Goal: Task Accomplishment & Management: Use online tool/utility

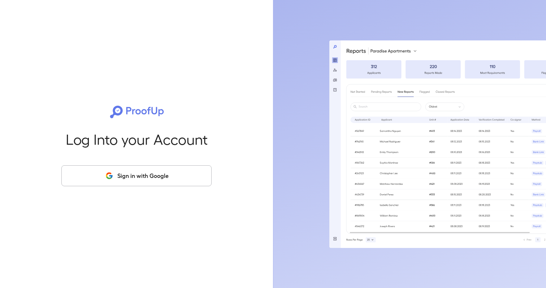
click at [153, 169] on button "Sign in with Google" at bounding box center [136, 176] width 150 height 21
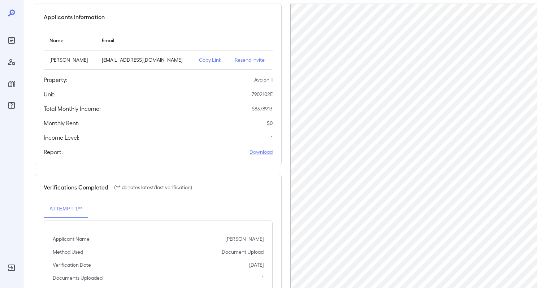
scroll to position [65, 0]
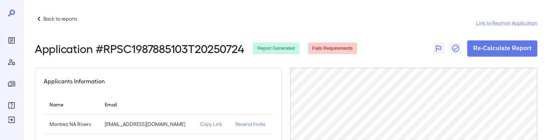
click at [200, 124] on p "Copy Link" at bounding box center [212, 124] width 24 height 7
